Goal: Transaction & Acquisition: Book appointment/travel/reservation

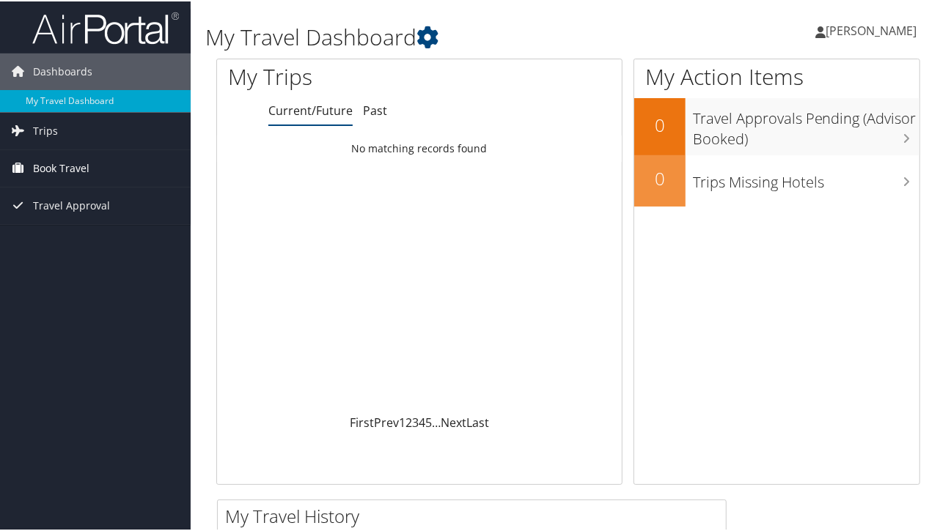
click at [74, 166] on span "Book Travel" at bounding box center [61, 167] width 56 height 37
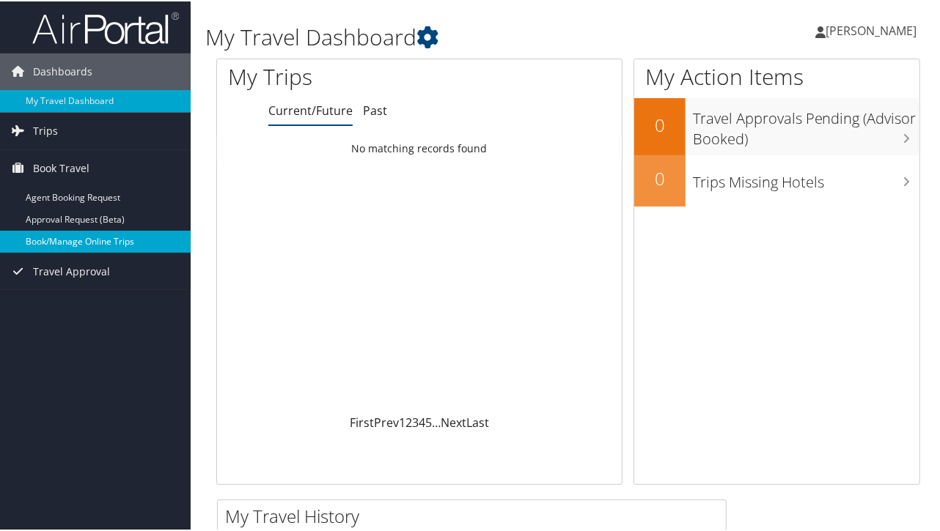
click at [89, 235] on link "Book/Manage Online Trips" at bounding box center [95, 240] width 191 height 22
